Goal: Complete application form

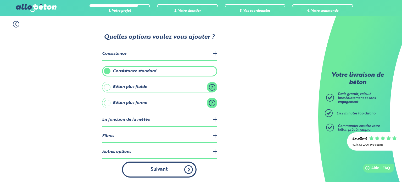
click at [173, 170] on button "Suivant" at bounding box center [159, 169] width 75 height 16
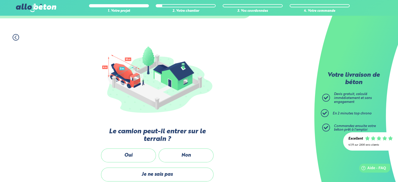
scroll to position [52, 0]
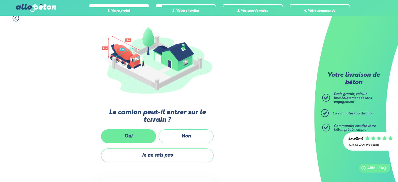
click at [124, 131] on label "Oui" at bounding box center [128, 136] width 55 height 14
click at [0, 0] on input "Oui" at bounding box center [0, 0] width 0 height 0
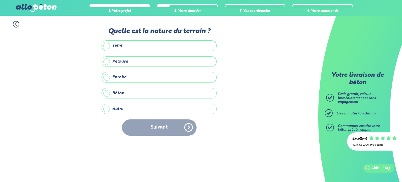
click at [106, 92] on label "Béton" at bounding box center [159, 93] width 115 height 10
click at [0, 0] on input "Béton" at bounding box center [0, 0] width 0 height 0
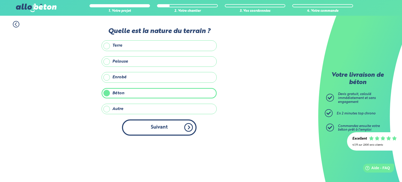
click at [158, 128] on button "Suivant" at bounding box center [159, 127] width 75 height 16
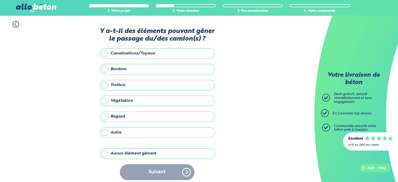
click at [104, 153] on label "Aucun élément gênant" at bounding box center [157, 153] width 115 height 10
click at [0, 0] on input "Aucun élément gênant" at bounding box center [0, 0] width 0 height 0
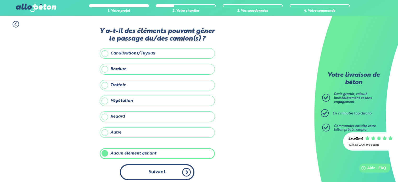
click at [153, 170] on button "Suivant" at bounding box center [157, 172] width 75 height 16
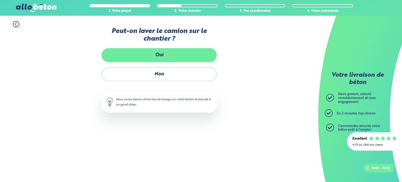
click at [158, 53] on label "Oui" at bounding box center [159, 55] width 115 height 14
click at [0, 0] on input "Oui" at bounding box center [0, 0] width 0 height 0
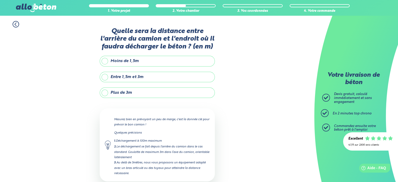
click at [104, 92] on label "Plus de 3m" at bounding box center [157, 92] width 115 height 10
click at [0, 0] on input "Plus de 3m" at bounding box center [0, 0] width 0 height 0
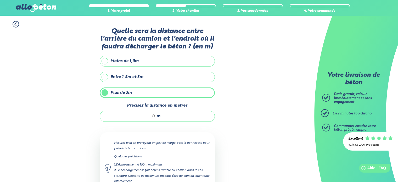
click at [154, 116] on input "Précisez la distance en mètres" at bounding box center [130, 116] width 50 height 5
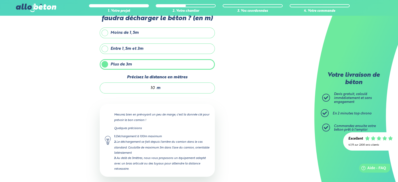
scroll to position [27, 0]
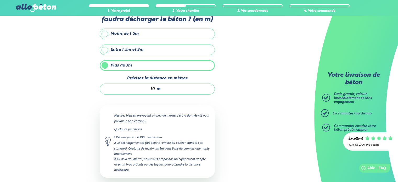
type input "1"
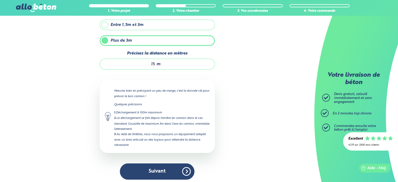
scroll to position [53, 0]
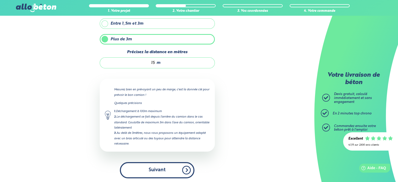
type input "15"
click at [161, 167] on button "Suivant" at bounding box center [157, 170] width 75 height 16
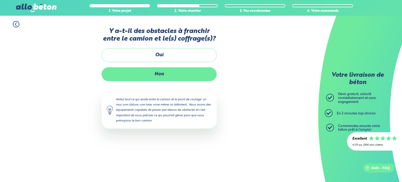
click at [163, 72] on label "Non" at bounding box center [159, 74] width 115 height 14
click at [0, 0] on input "Non" at bounding box center [0, 0] width 0 height 0
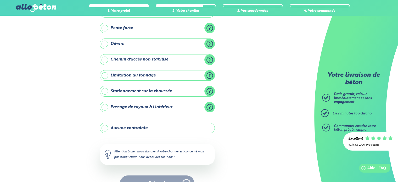
scroll to position [52, 0]
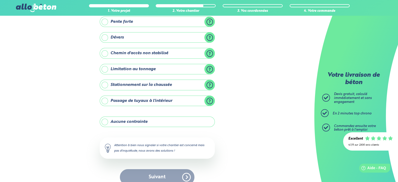
click at [106, 119] on label "Aucune contrainte" at bounding box center [157, 121] width 115 height 10
click at [0, 0] on input "Aucune contrainte" at bounding box center [0, 0] width 0 height 0
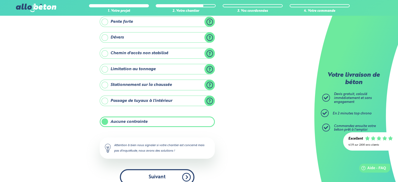
click at [151, 170] on button "Suivant" at bounding box center [157, 177] width 75 height 16
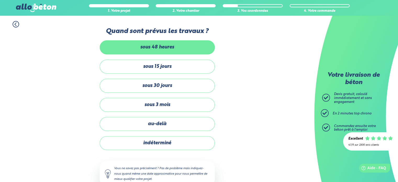
click at [141, 44] on label "sous 48 heures" at bounding box center [157, 47] width 115 height 14
click at [0, 0] on input "sous 48 heures" at bounding box center [0, 0] width 0 height 0
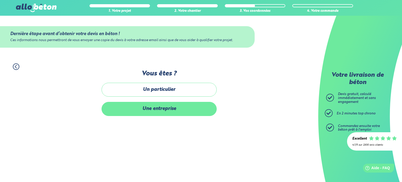
click at [154, 108] on label "Une entreprise" at bounding box center [159, 109] width 115 height 14
click at [0, 0] on input "Une entreprise" at bounding box center [0, 0] width 0 height 0
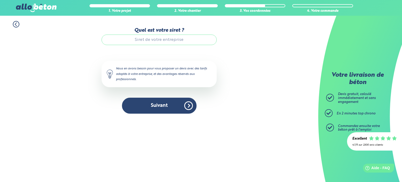
click at [154, 38] on input "Quel est votre siret ?" at bounding box center [159, 40] width 115 height 10
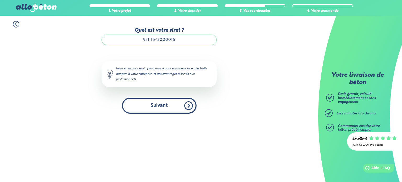
click at [149, 106] on button "Suivant" at bounding box center [159, 106] width 75 height 16
click at [156, 104] on button "Suivant" at bounding box center [159, 106] width 75 height 16
click at [188, 106] on button "Suivant" at bounding box center [159, 106] width 75 height 16
click at [175, 104] on button "Suivant" at bounding box center [159, 106] width 75 height 16
click at [139, 103] on button "Suivant" at bounding box center [159, 106] width 75 height 16
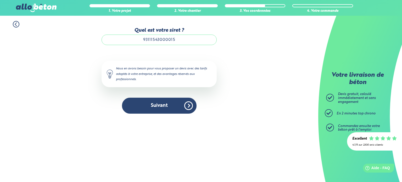
click at [150, 41] on input "93111543000015" at bounding box center [159, 40] width 115 height 10
click at [161, 39] on input "9311543000015" at bounding box center [159, 40] width 115 height 10
click at [149, 40] on input "93115430100015" at bounding box center [159, 40] width 115 height 10
click at [156, 41] on input "931 115430100015" at bounding box center [159, 40] width 115 height 10
click at [162, 41] on input "931 115 430100015" at bounding box center [159, 40] width 115 height 10
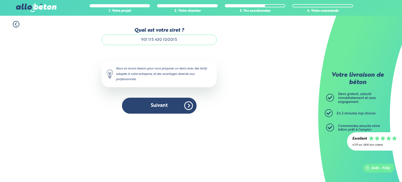
click at [165, 41] on input "931 115 430 100015" at bounding box center [159, 40] width 115 height 10
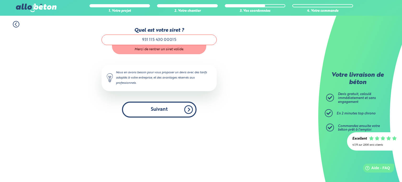
click at [158, 105] on button "Suivant" at bounding box center [159, 110] width 75 height 16
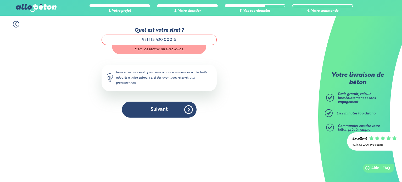
click at [176, 37] on input "931 115 430 00015" at bounding box center [159, 40] width 115 height 10
type input "9"
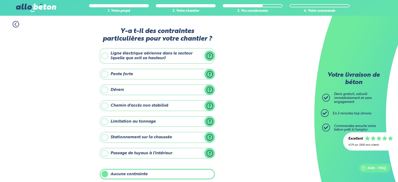
scroll to position [52, 0]
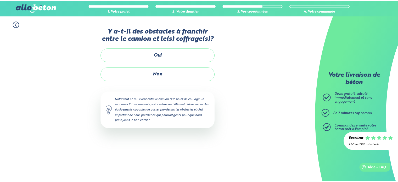
scroll to position [53, 0]
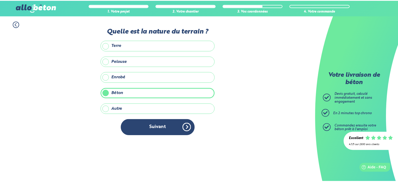
scroll to position [52, 0]
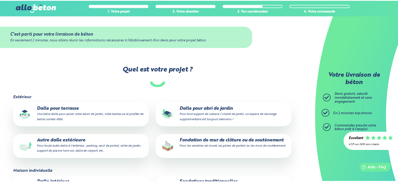
scroll to position [65, 0]
